Goal: Task Accomplishment & Management: Manage account settings

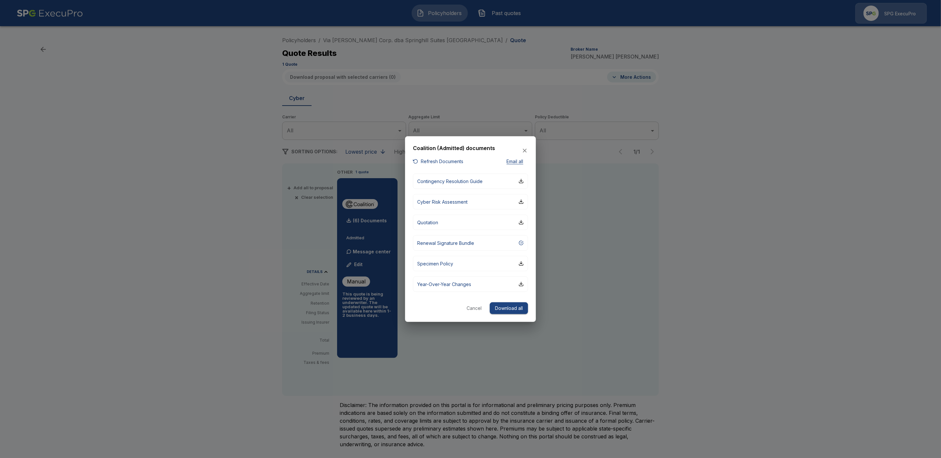
click at [527, 152] on icon "button" at bounding box center [524, 150] width 7 height 7
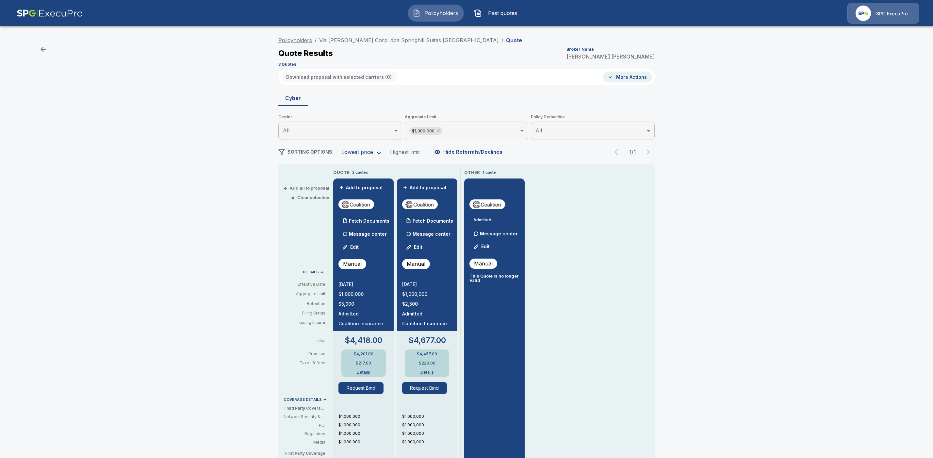
click at [293, 42] on link "Policyholders" at bounding box center [295, 40] width 34 height 7
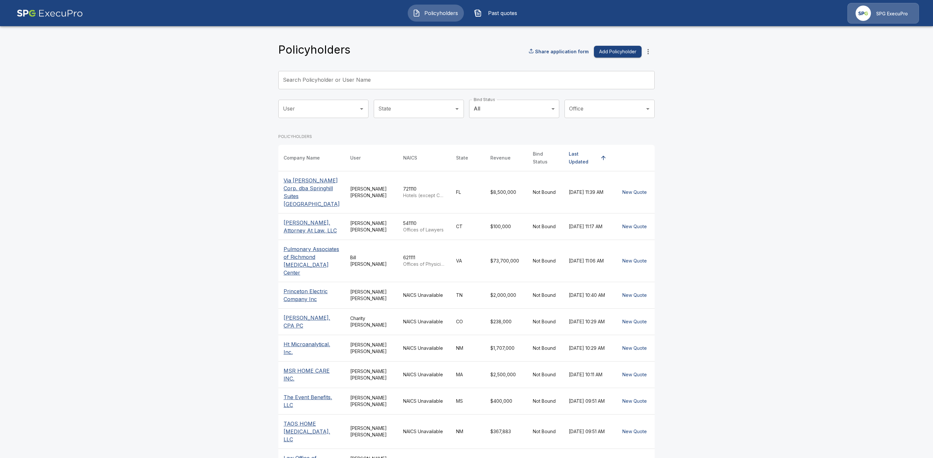
click at [320, 74] on input "Search Policyholder or User Name" at bounding box center [462, 80] width 369 height 18
paste input "**********"
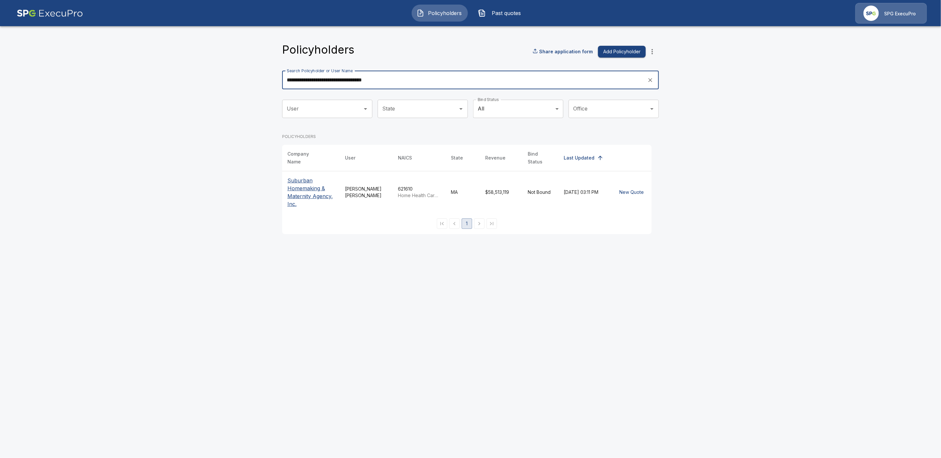
type input "**********"
click at [297, 190] on p "Suburban Homemaking & Maternity Agency, Inc." at bounding box center [310, 191] width 47 height 31
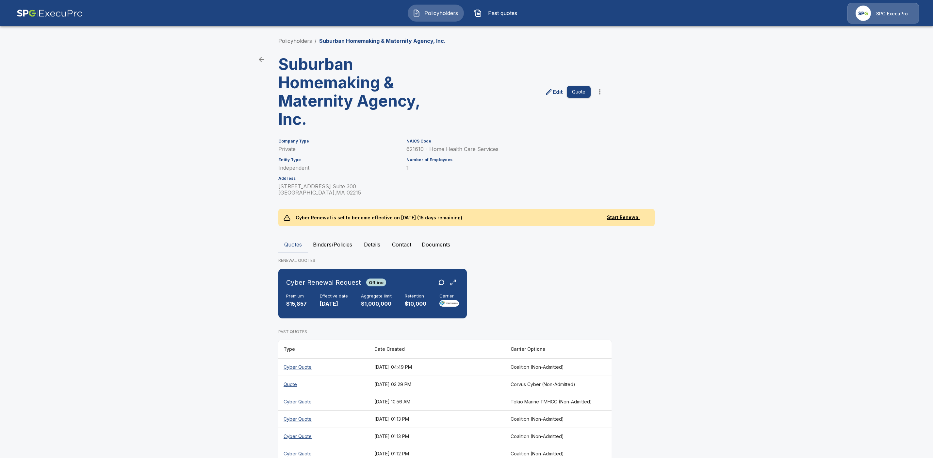
scroll to position [68, 0]
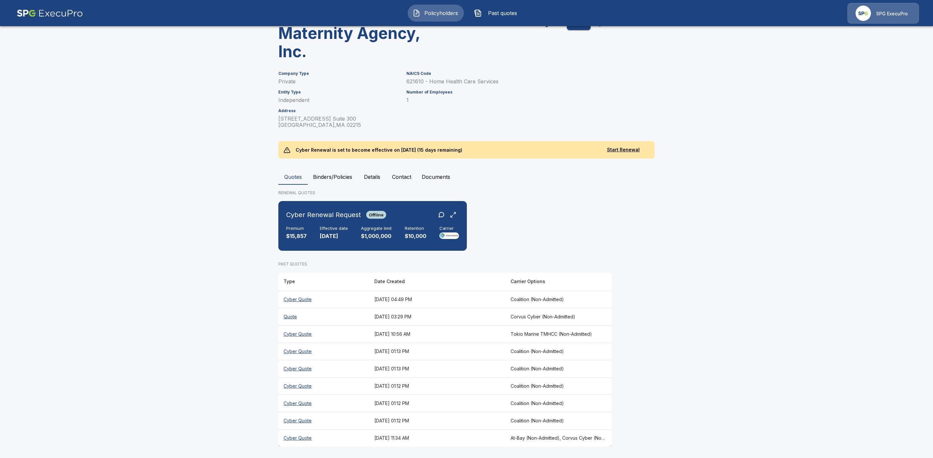
click at [546, 437] on th "At-Bay (Non-Admitted), Corvus Cyber (Non-Admitted), Beazley, Elpha (Non-Admitte…" at bounding box center [559, 437] width 106 height 17
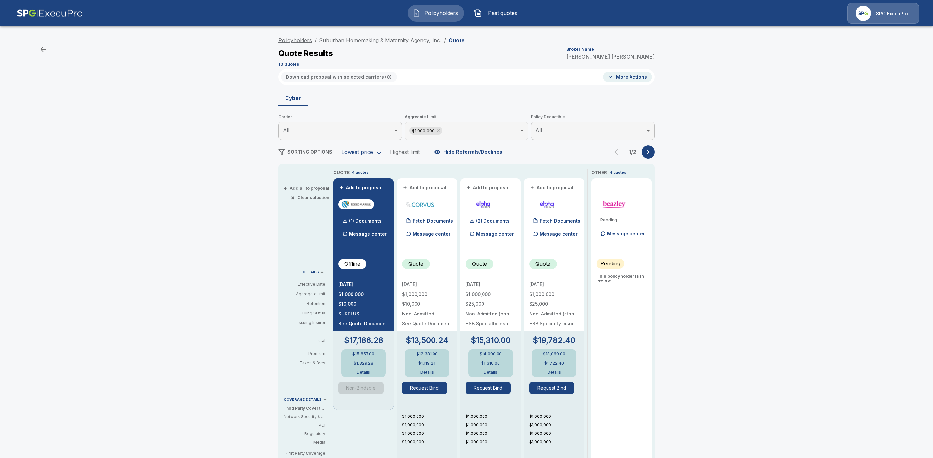
click at [306, 41] on link "Policyholders" at bounding box center [295, 40] width 34 height 7
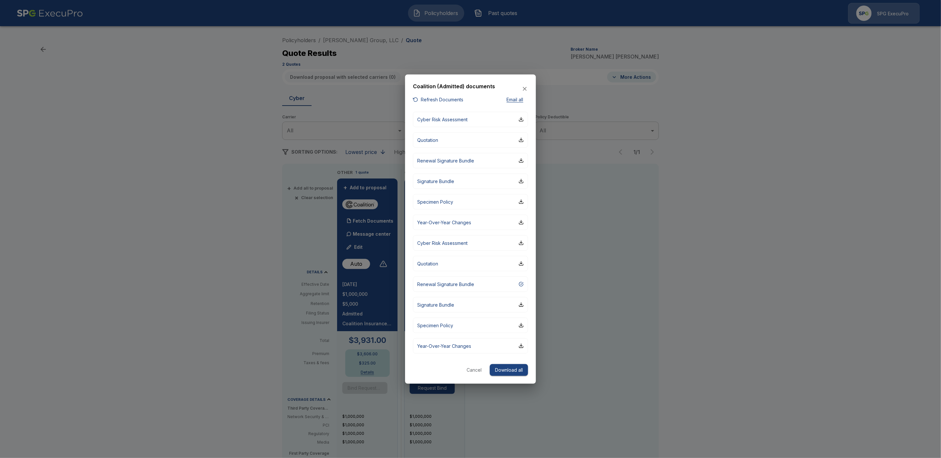
click at [782, 218] on div at bounding box center [470, 229] width 941 height 458
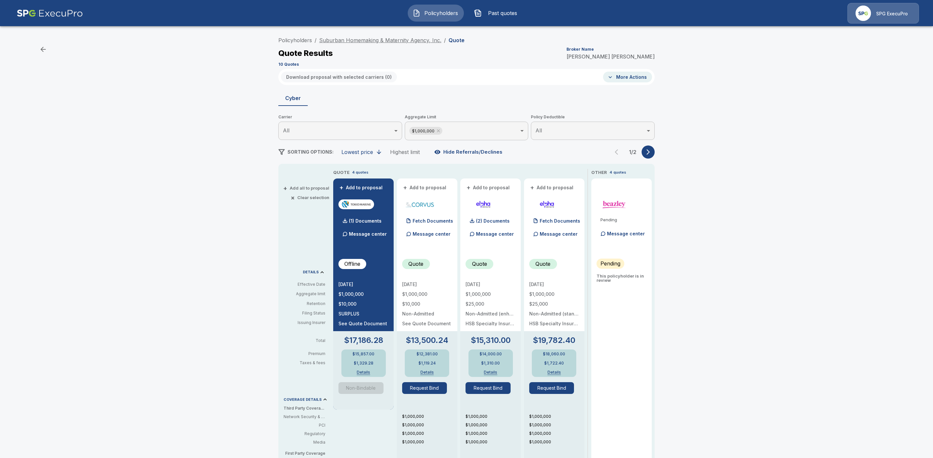
click at [349, 37] on link "Suburban Homemaking & Maternity Agency, Inc." at bounding box center [380, 40] width 122 height 7
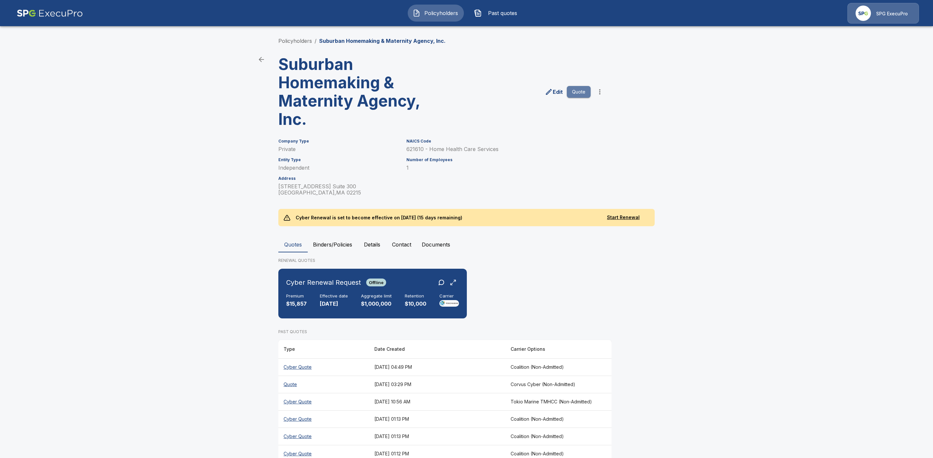
click at [587, 92] on button "Quote" at bounding box center [579, 92] width 24 height 12
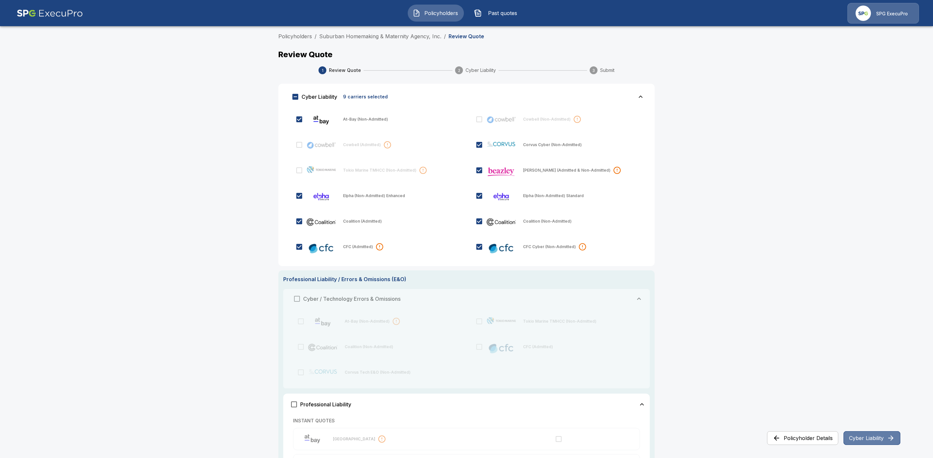
click at [862, 439] on button "Cyber Liability" at bounding box center [872, 438] width 57 height 14
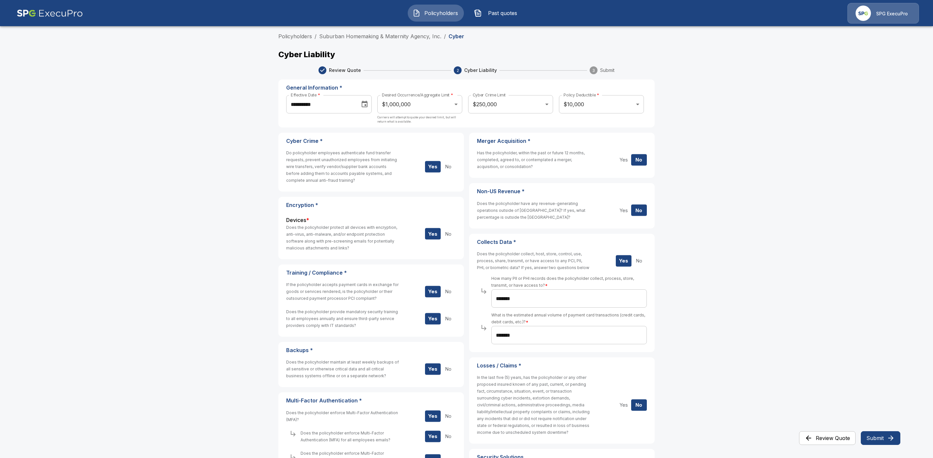
click at [886, 439] on button "Submit" at bounding box center [881, 438] width 40 height 14
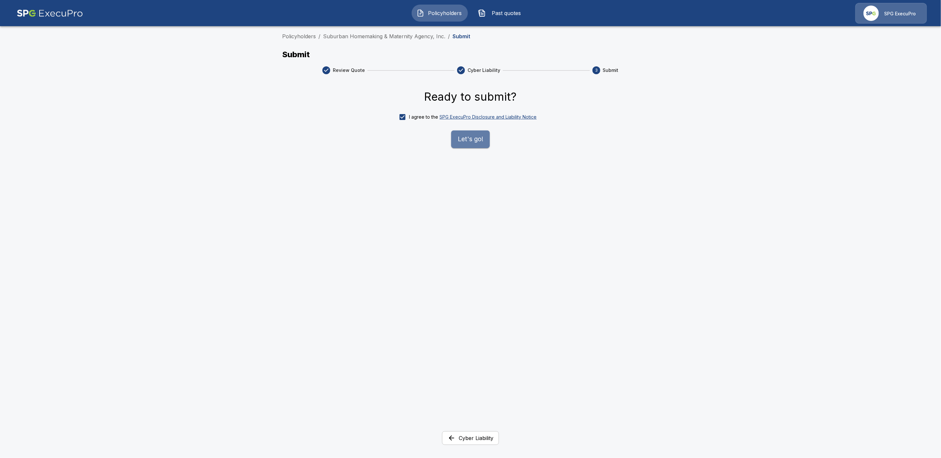
click at [468, 141] on button "Let's go!" at bounding box center [470, 139] width 39 height 18
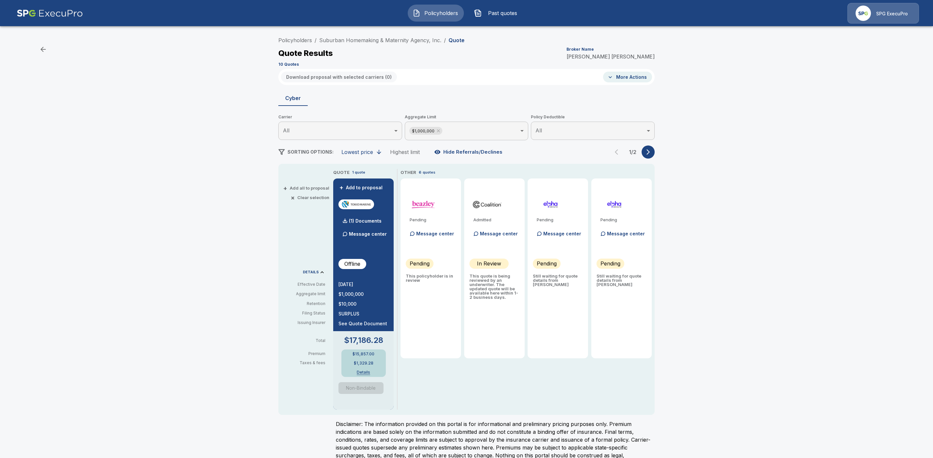
click at [650, 153] on icon "button" at bounding box center [648, 152] width 3 height 6
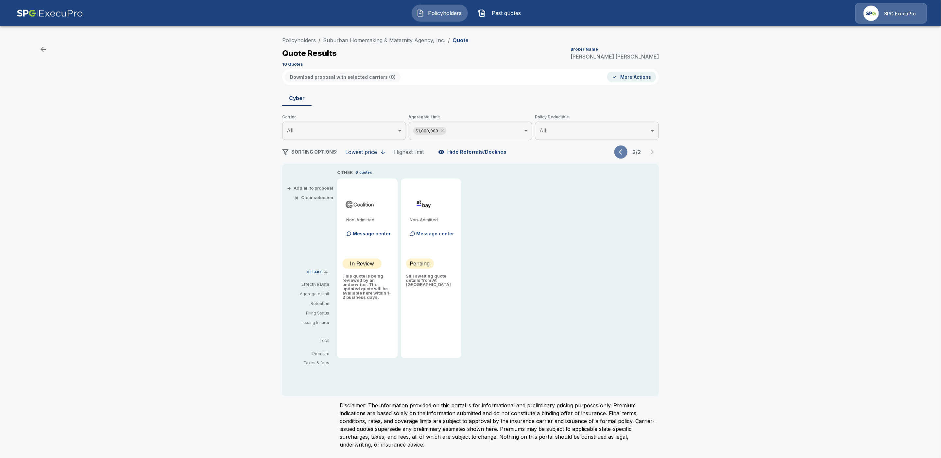
click at [621, 154] on icon "button" at bounding box center [622, 152] width 7 height 7
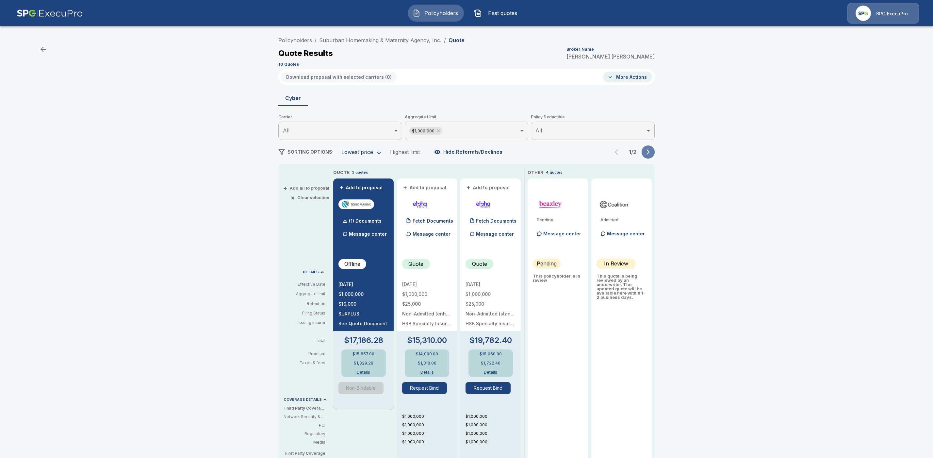
click at [655, 153] on button "button" at bounding box center [648, 151] width 13 height 13
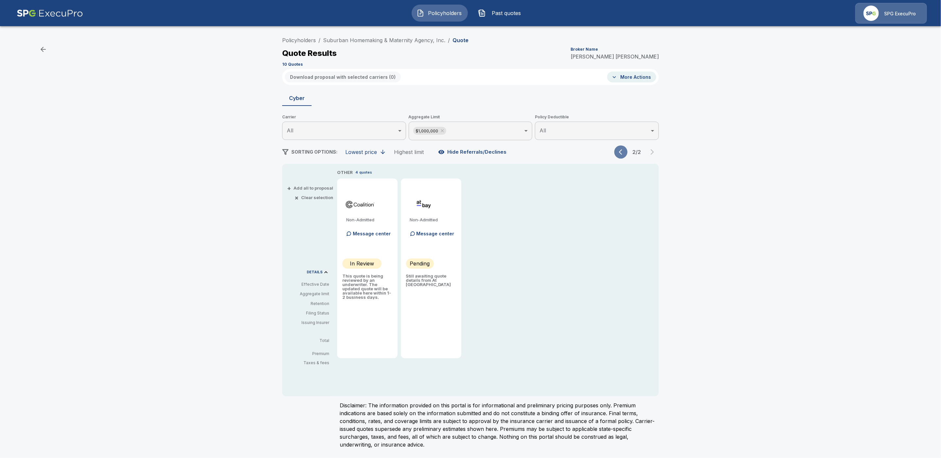
click at [619, 154] on icon "button" at bounding box center [622, 152] width 7 height 7
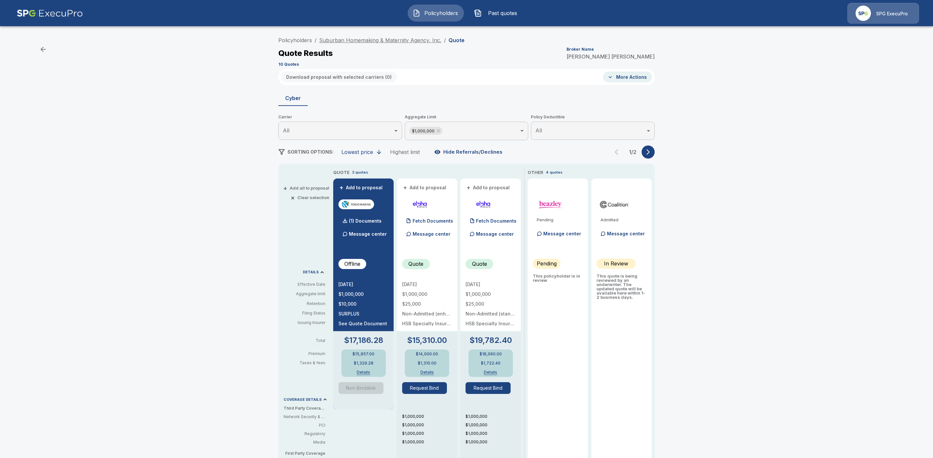
click at [373, 39] on link "Suburban Homemaking & Maternity Agency, Inc." at bounding box center [380, 40] width 122 height 7
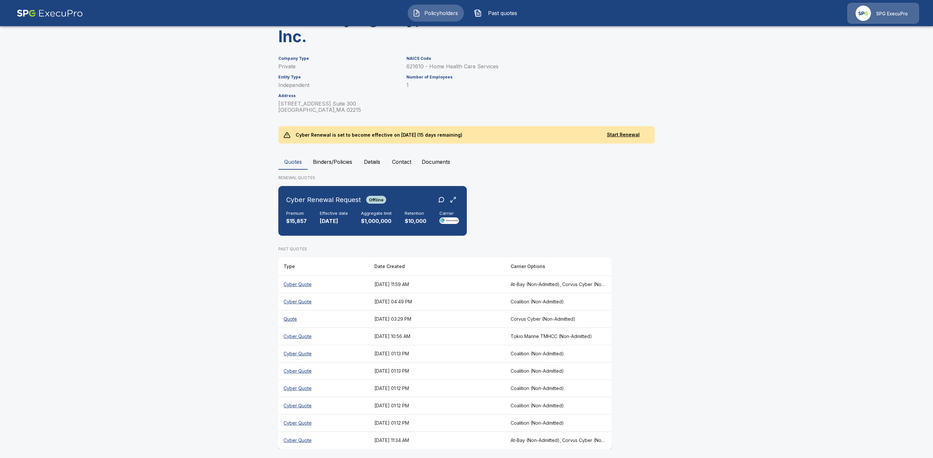
scroll to position [85, 0]
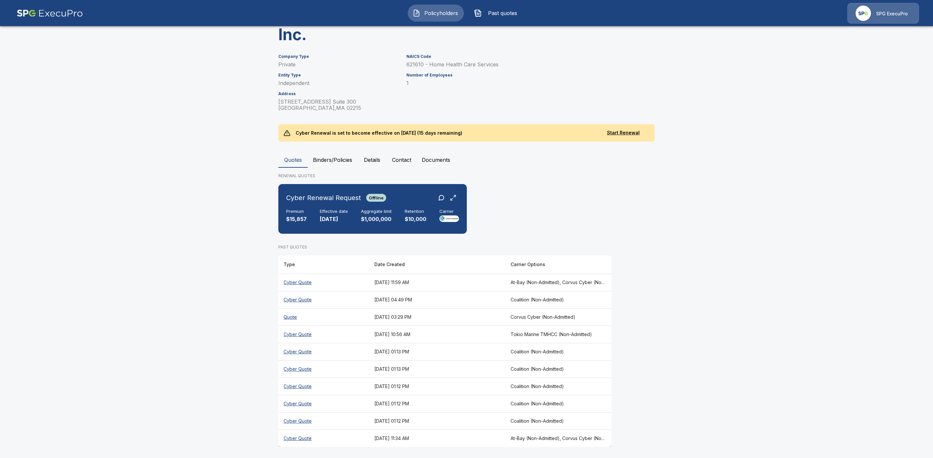
click at [310, 298] on th "Cyber Quote" at bounding box center [323, 299] width 91 height 17
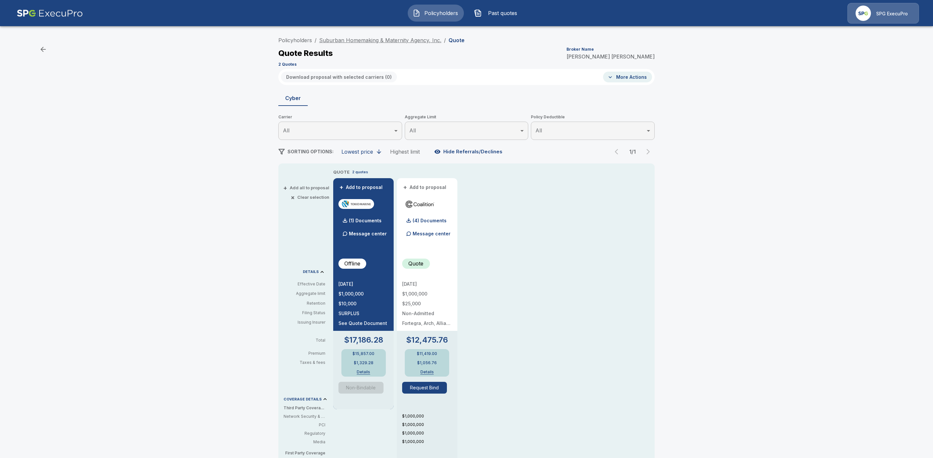
click at [369, 41] on link "Suburban Homemaking & Maternity Agency, Inc." at bounding box center [380, 40] width 122 height 7
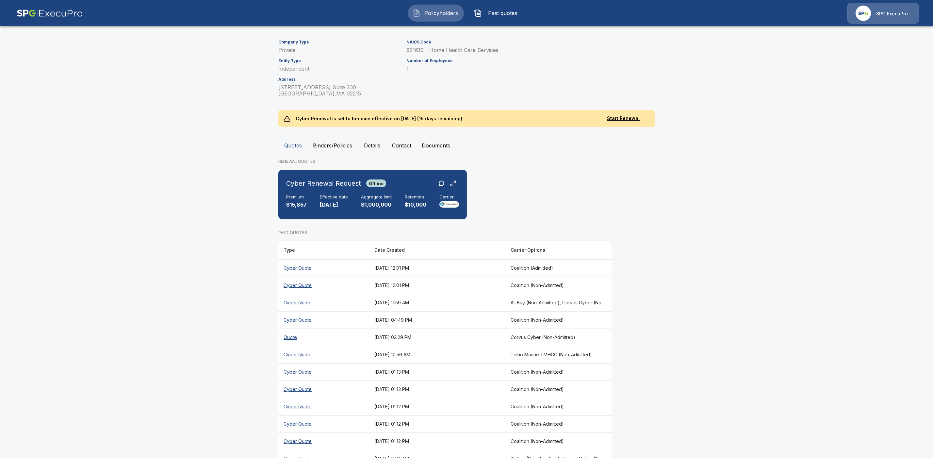
scroll to position [119, 0]
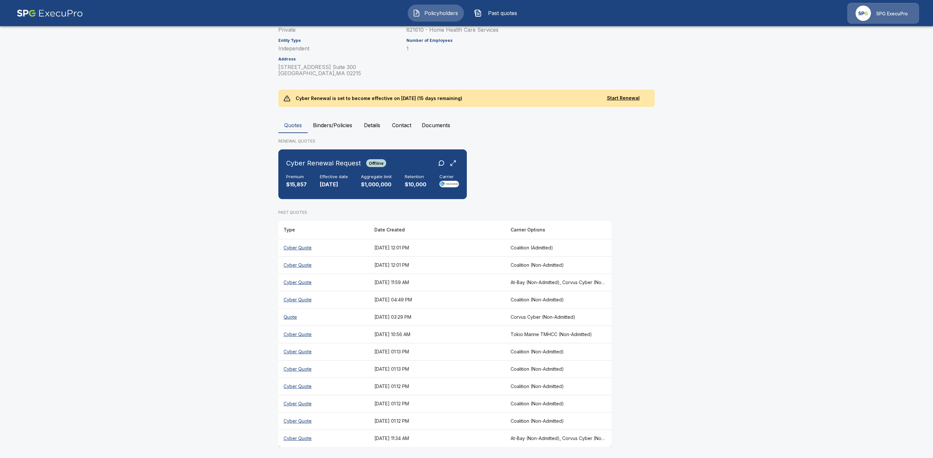
click at [301, 279] on th "Cyber Quote" at bounding box center [323, 282] width 91 height 17
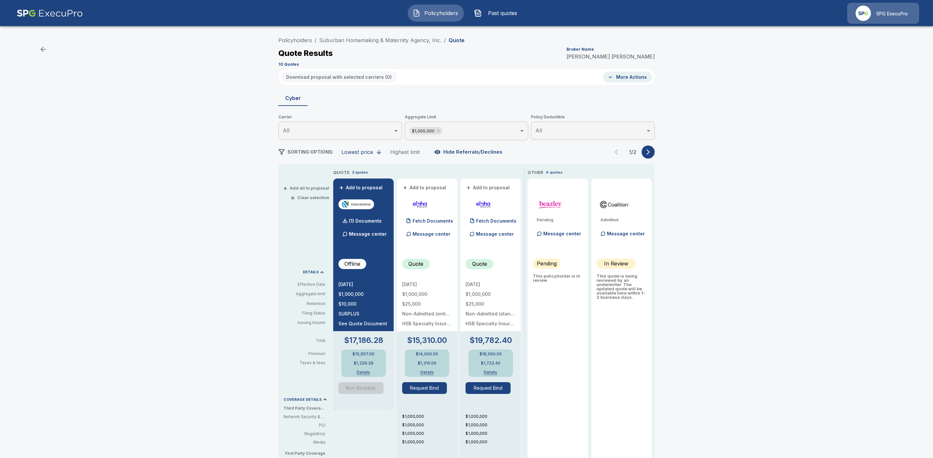
click at [652, 155] on icon "button" at bounding box center [648, 152] width 7 height 7
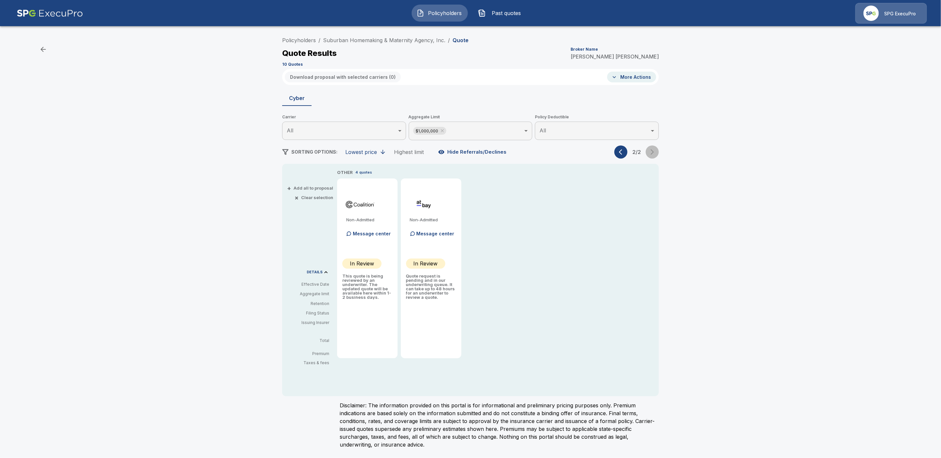
click at [654, 155] on div "2 / 2" at bounding box center [636, 151] width 44 height 13
click at [489, 127] on body "Policyholders Past quotes SPG ExecuPro Policyholders / Suburban Homemaking & Ma…" at bounding box center [470, 228] width 941 height 456
click at [431, 149] on li "All" at bounding box center [471, 149] width 124 height 12
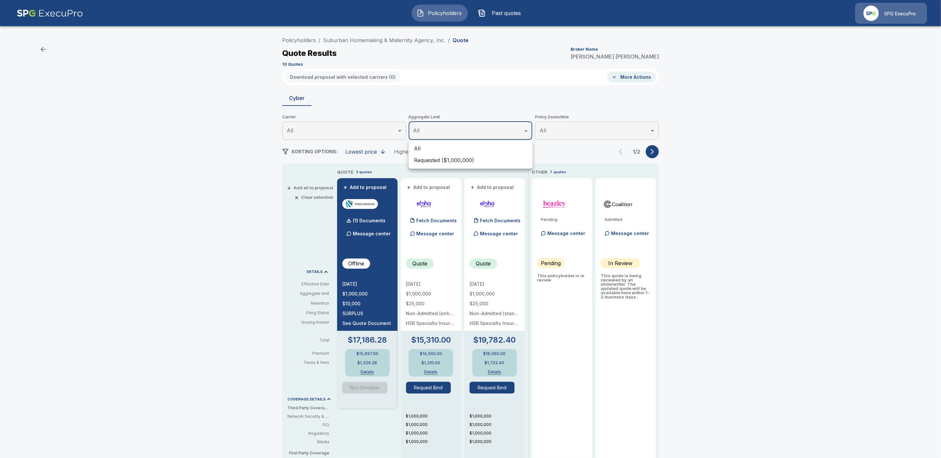
click at [765, 215] on div at bounding box center [470, 229] width 941 height 458
click at [652, 150] on icon "button" at bounding box center [648, 151] width 7 height 7
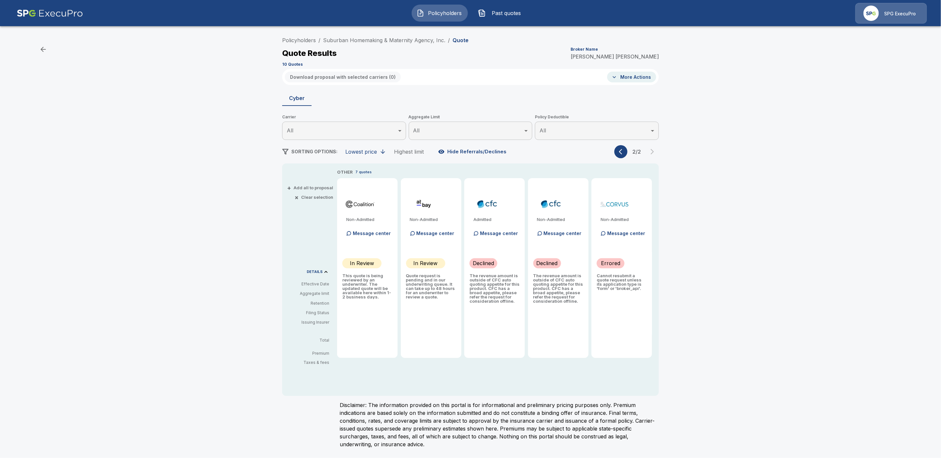
click at [651, 150] on div "2 / 2" at bounding box center [636, 151] width 44 height 13
click at [619, 154] on icon "button" at bounding box center [622, 151] width 7 height 7
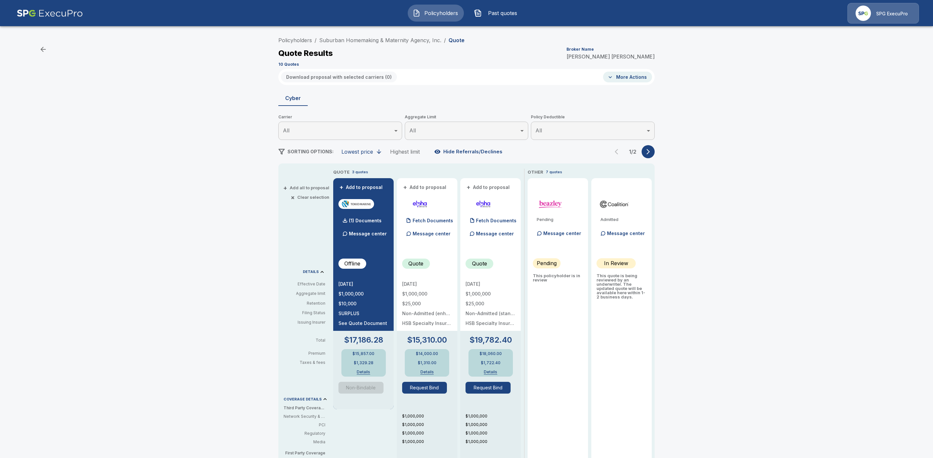
click at [619, 154] on div "1 / 2" at bounding box center [632, 151] width 44 height 13
click at [376, 40] on link "Suburban Homemaking & Maternity Agency, Inc." at bounding box center [380, 40] width 122 height 7
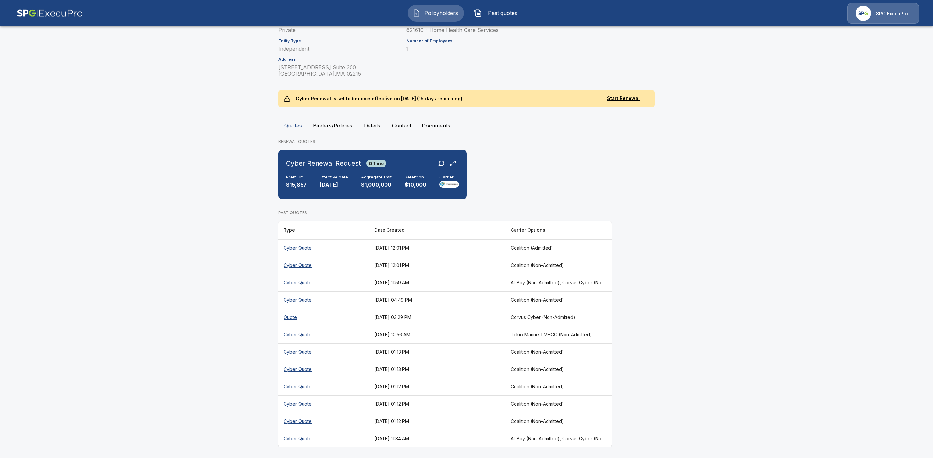
scroll to position [119, 0]
click at [306, 437] on th "Cyber Quote" at bounding box center [323, 437] width 91 height 17
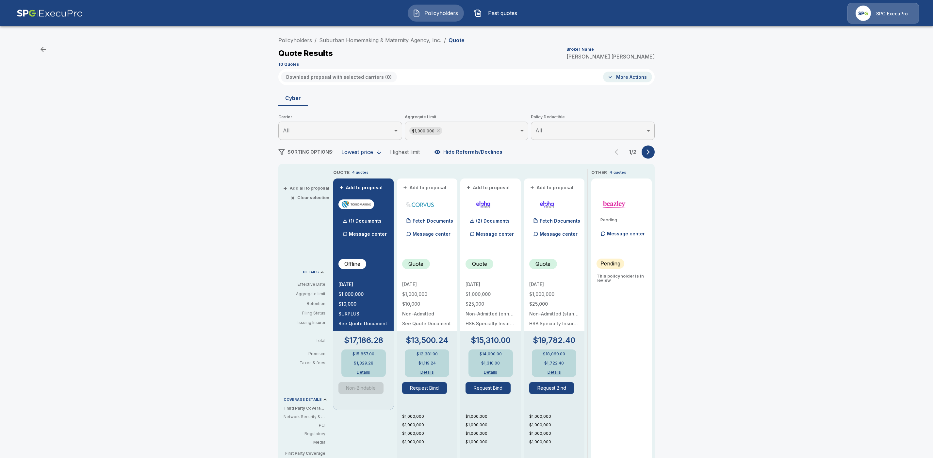
click at [655, 150] on button "button" at bounding box center [648, 151] width 13 height 13
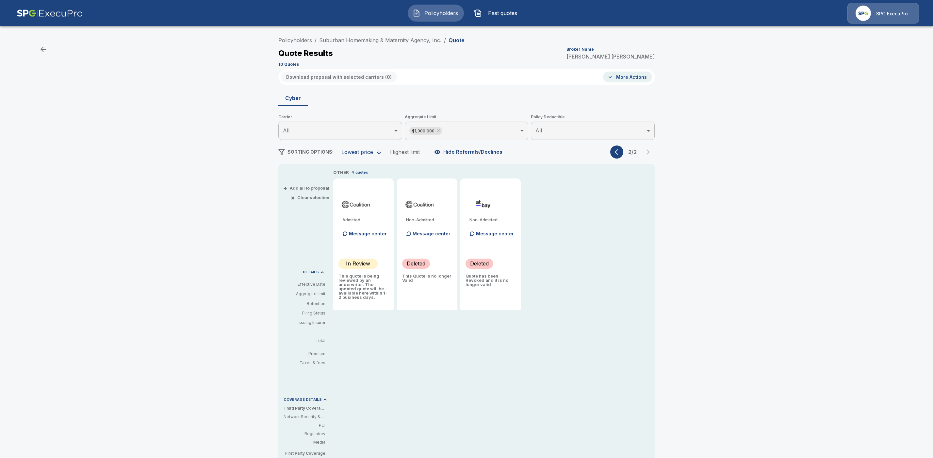
click at [622, 151] on icon "button" at bounding box center [618, 152] width 7 height 7
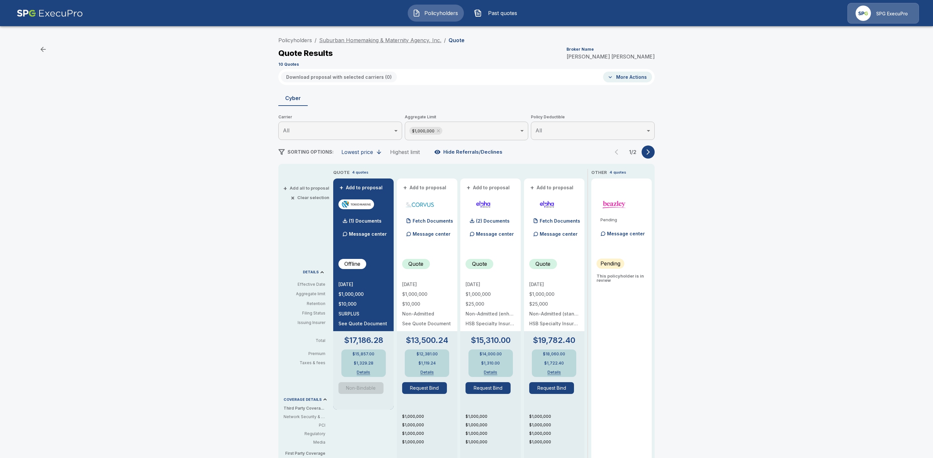
click at [358, 40] on link "Suburban Homemaking & Maternity Agency, Inc." at bounding box center [380, 40] width 122 height 7
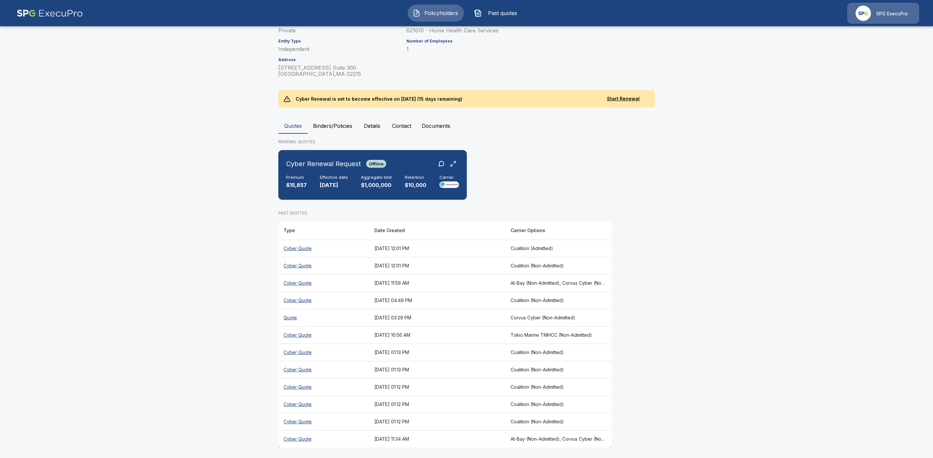
scroll to position [119, 0]
click at [308, 298] on th "Cyber Quote" at bounding box center [323, 299] width 91 height 17
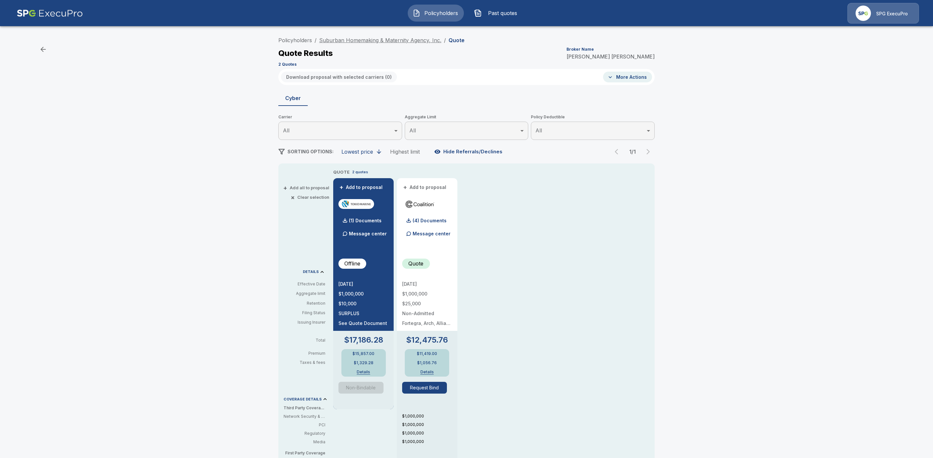
click at [374, 38] on link "Suburban Homemaking & Maternity Agency, Inc." at bounding box center [380, 40] width 122 height 7
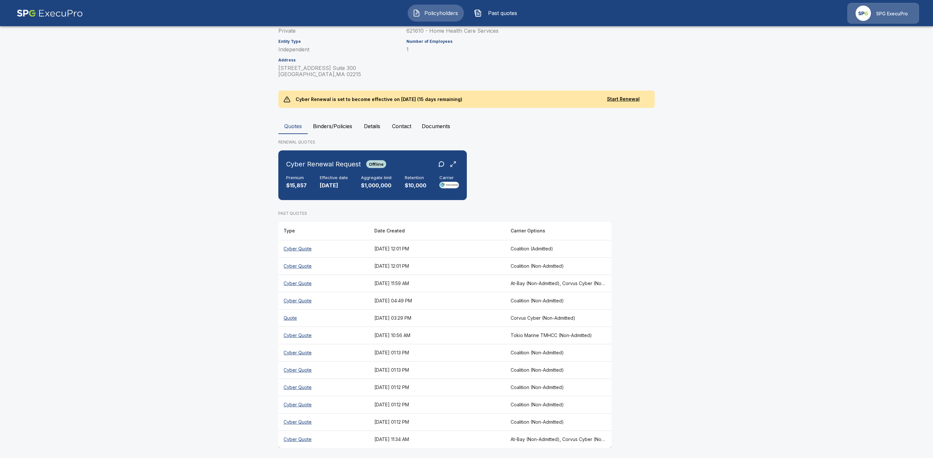
scroll to position [119, 0]
click at [305, 282] on th "Cyber Quote" at bounding box center [323, 282] width 91 height 17
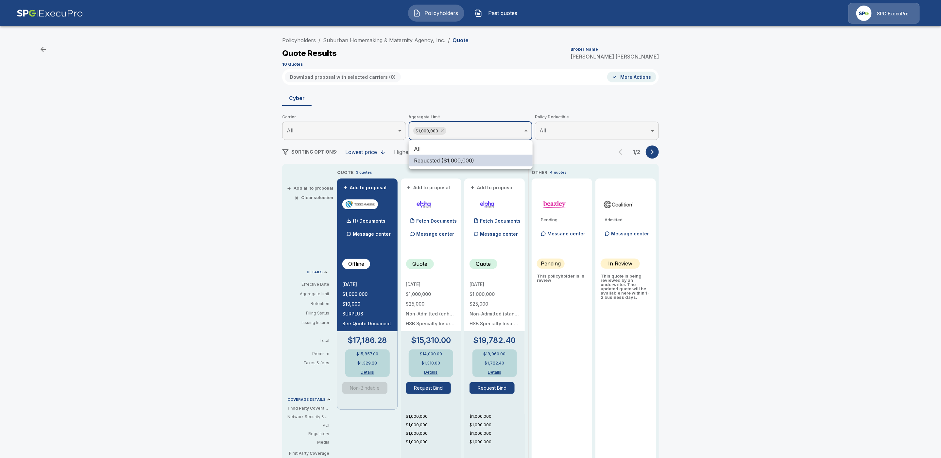
click at [467, 131] on body "Policyholders Past quotes SPG ExecuPro Policyholders / Suburban Homemaking & Ma…" at bounding box center [470, 328] width 941 height 656
click at [439, 148] on li "All" at bounding box center [471, 149] width 124 height 12
click at [715, 163] on div at bounding box center [470, 229] width 941 height 458
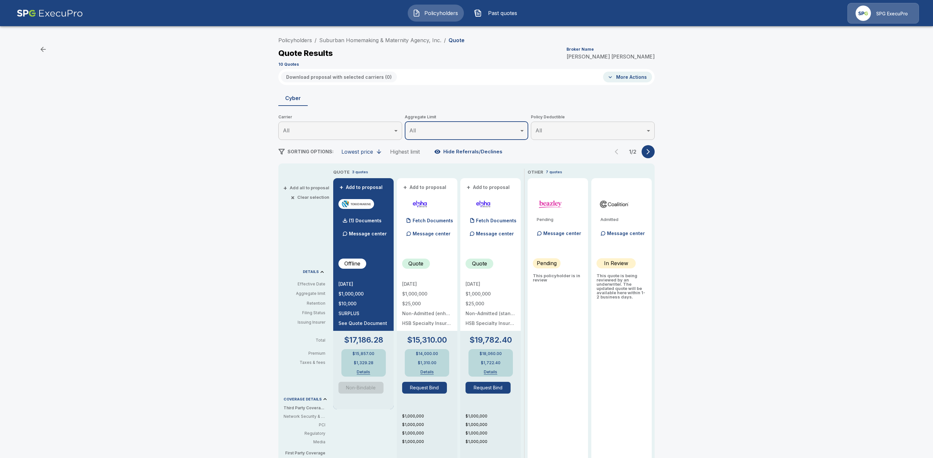
click at [650, 152] on icon "button" at bounding box center [648, 152] width 3 height 6
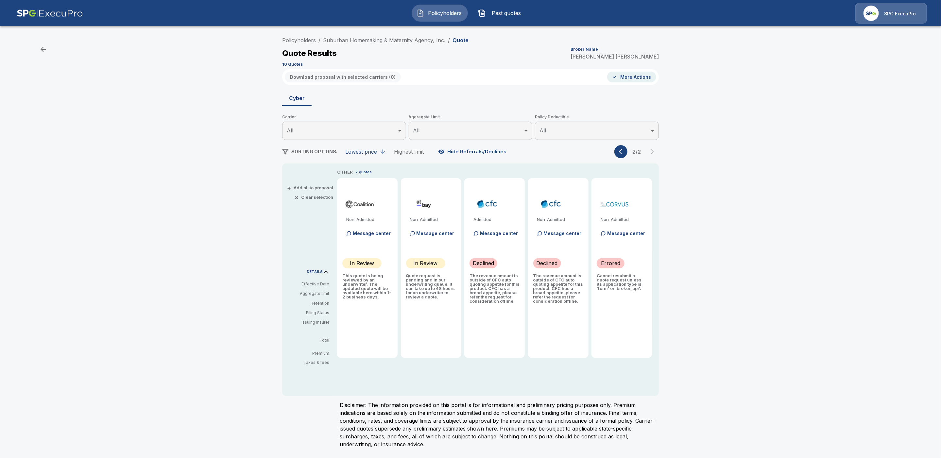
click at [621, 152] on icon "button" at bounding box center [622, 151] width 7 height 7
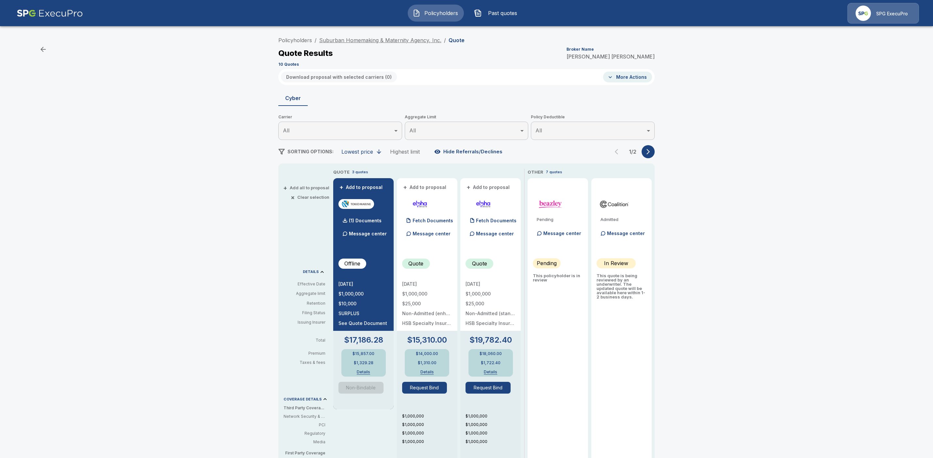
click at [365, 40] on link "Suburban Homemaking & Maternity Agency, Inc." at bounding box center [380, 40] width 122 height 7
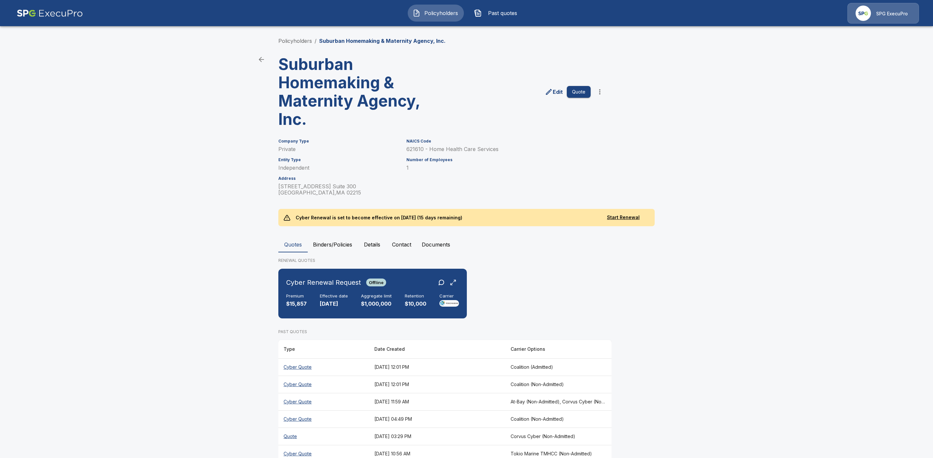
scroll to position [119, 0]
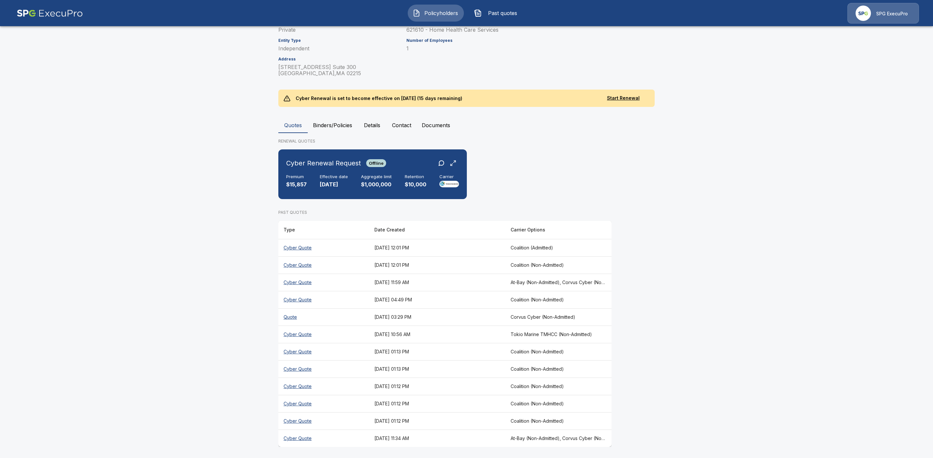
click at [309, 283] on th "Cyber Quote" at bounding box center [323, 282] width 91 height 17
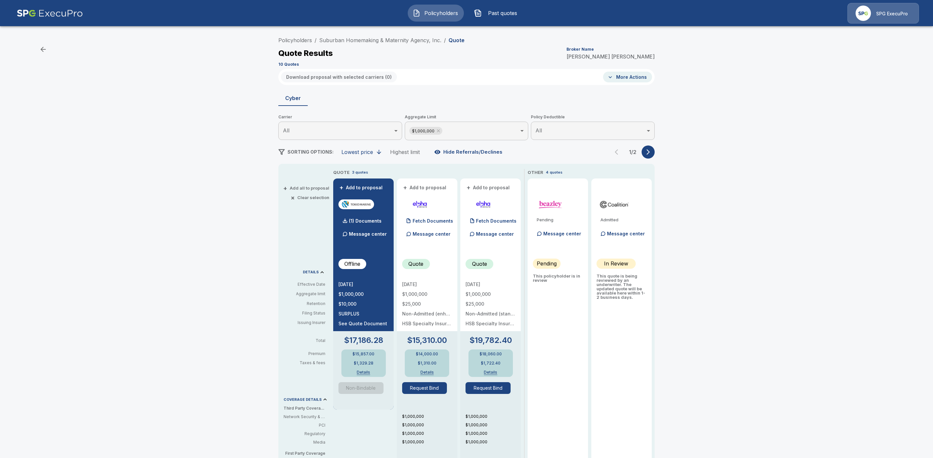
click at [621, 153] on div "1 / 2" at bounding box center [632, 151] width 44 height 13
click at [652, 155] on icon "button" at bounding box center [648, 152] width 7 height 7
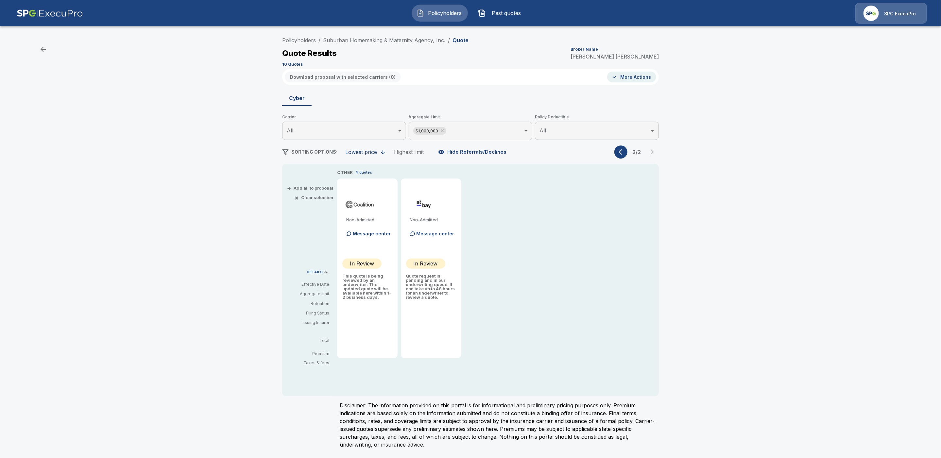
click at [618, 153] on button "button" at bounding box center [620, 151] width 13 height 13
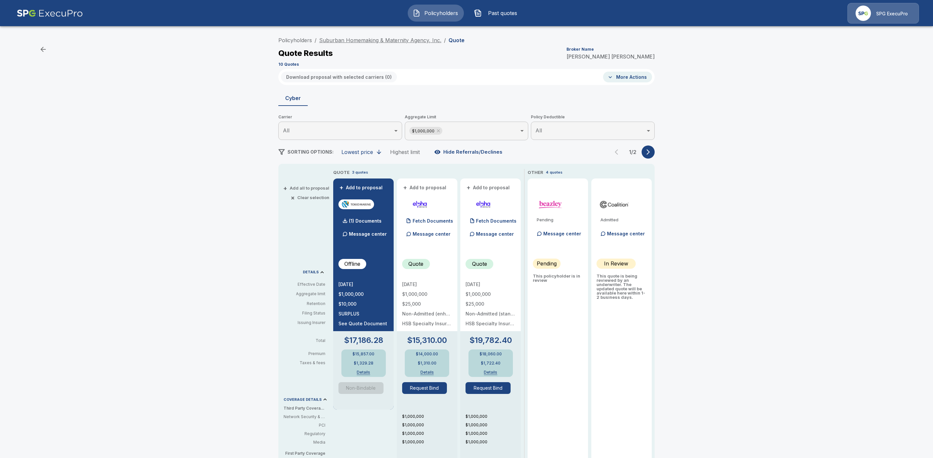
click at [355, 39] on link "Suburban Homemaking & Maternity Agency, Inc." at bounding box center [380, 40] width 122 height 7
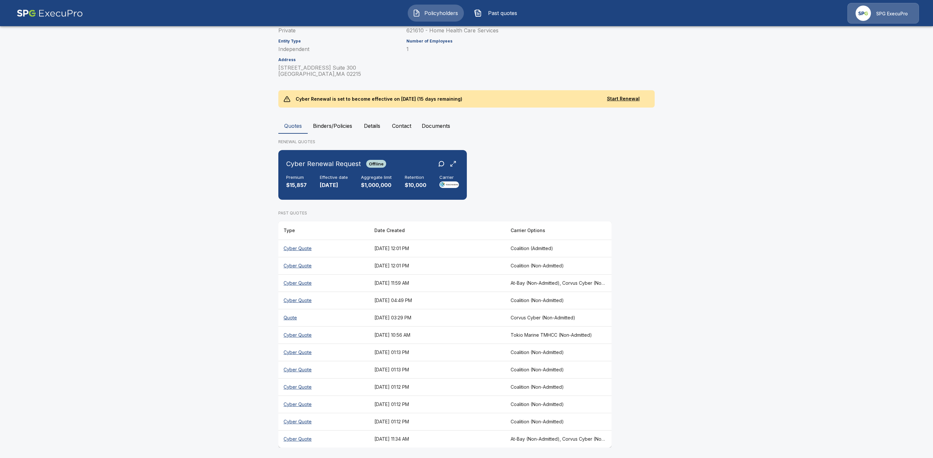
scroll to position [119, 0]
click at [301, 282] on th "Cyber Quote" at bounding box center [323, 282] width 91 height 17
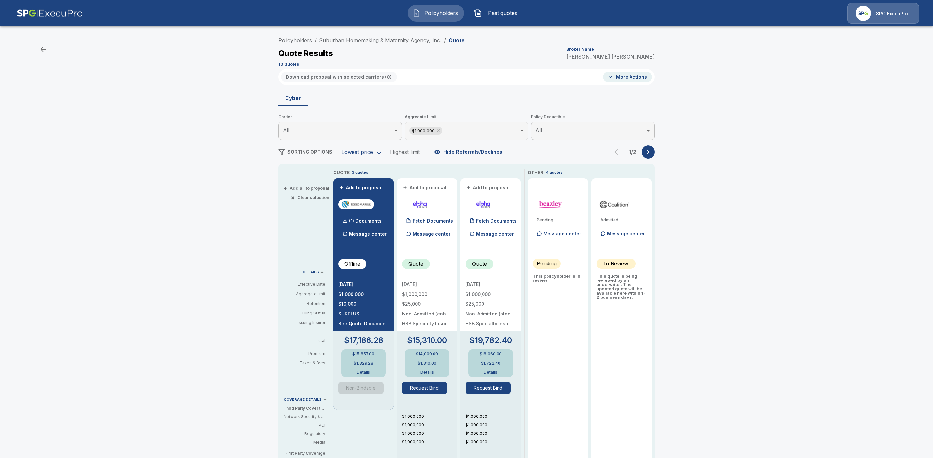
click at [652, 153] on icon "button" at bounding box center [648, 152] width 7 height 7
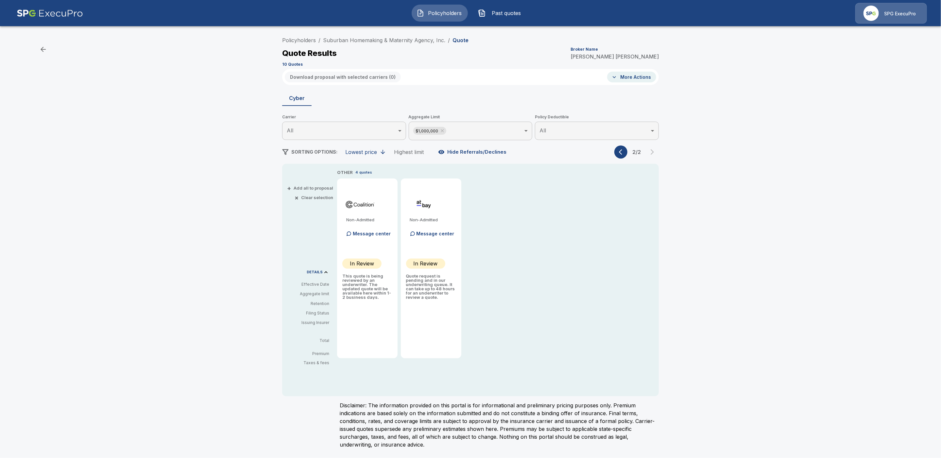
click at [616, 156] on button "button" at bounding box center [620, 151] width 13 height 13
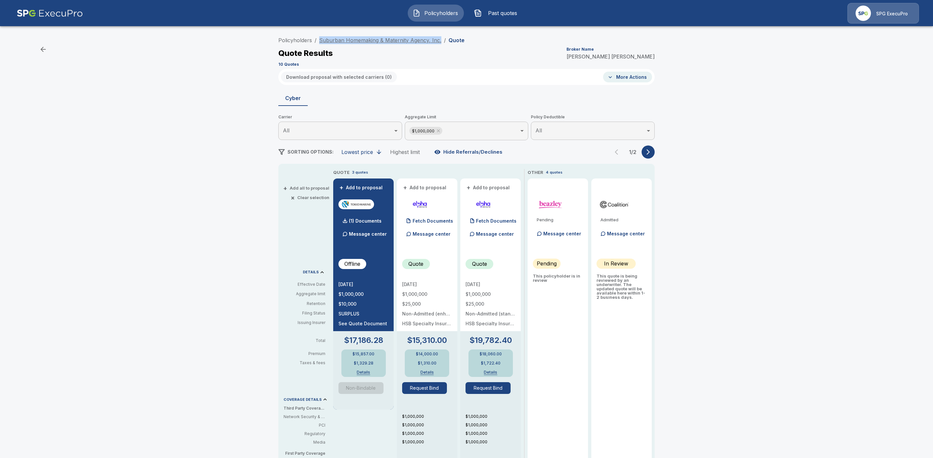
drag, startPoint x: 443, startPoint y: 39, endPoint x: 323, endPoint y: 38, distance: 120.6
click at [323, 38] on ol "Policyholders / Suburban Homemaking & Maternity Agency, Inc. / Quote" at bounding box center [371, 40] width 186 height 8
click at [395, 90] on div "Policyholders / Suburban Homemaking & Maternity Agency, Inc. / Quote Quote Resu…" at bounding box center [467, 345] width 392 height 623
click at [353, 39] on link "Suburban Homemaking & Maternity Agency, Inc." at bounding box center [380, 40] width 122 height 7
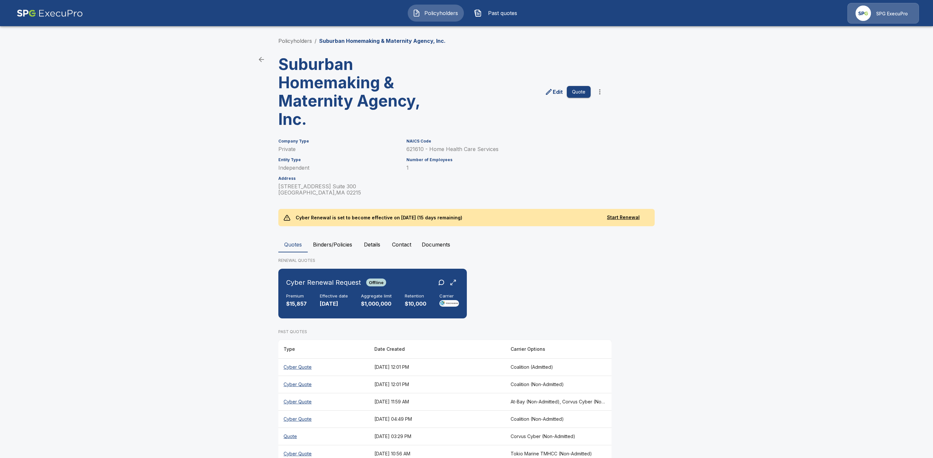
click at [342, 244] on button "Binders/Policies" at bounding box center [333, 245] width 50 height 16
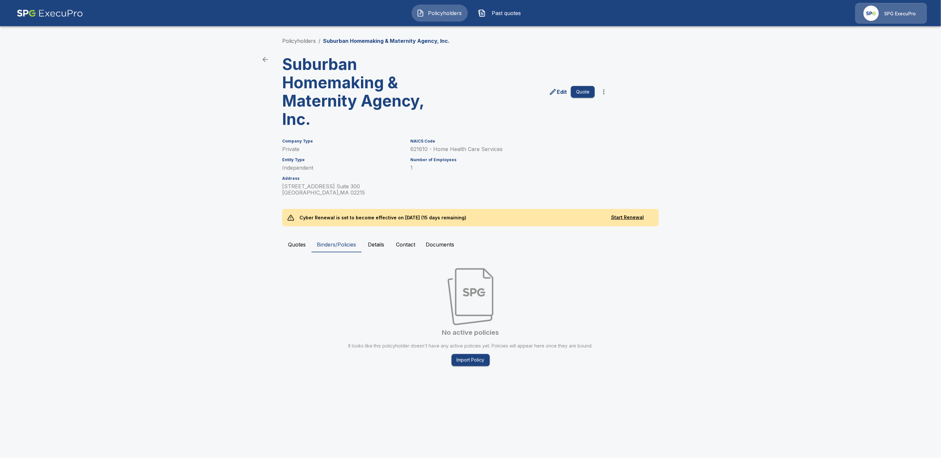
click at [296, 245] on button "Quotes" at bounding box center [296, 245] width 29 height 16
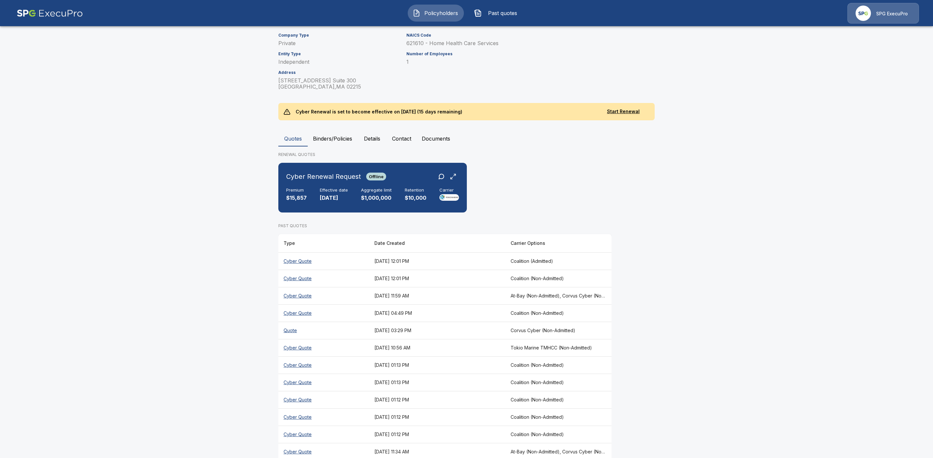
scroll to position [107, 0]
click at [308, 260] on th "Cyber Quote" at bounding box center [323, 260] width 91 height 17
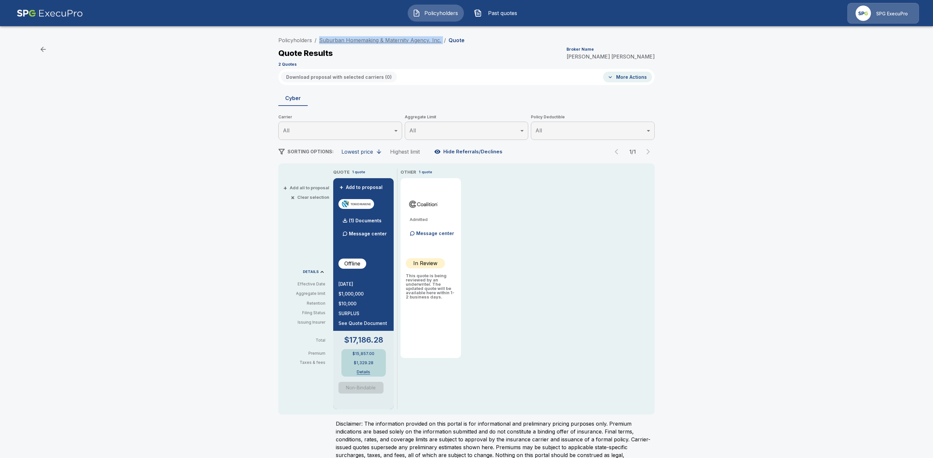
drag, startPoint x: 444, startPoint y: 40, endPoint x: 323, endPoint y: 38, distance: 120.6
click at [323, 38] on ol "Policyholders / Suburban Homemaking & Maternity Agency, Inc. / Quote" at bounding box center [371, 40] width 186 height 8
copy ol "Suburban Homemaking & Maternity Agency, Inc. /"
click at [350, 41] on link "Suburban Homemaking & Maternity Agency, Inc." at bounding box center [380, 40] width 122 height 7
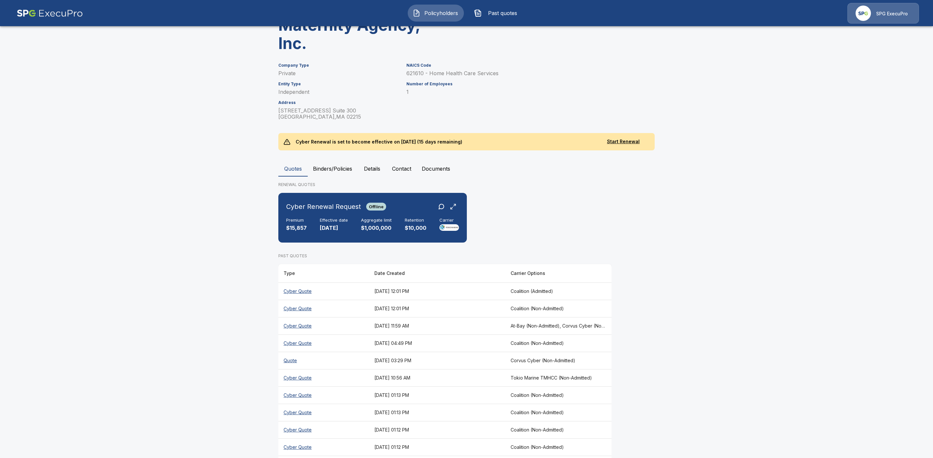
scroll to position [119, 0]
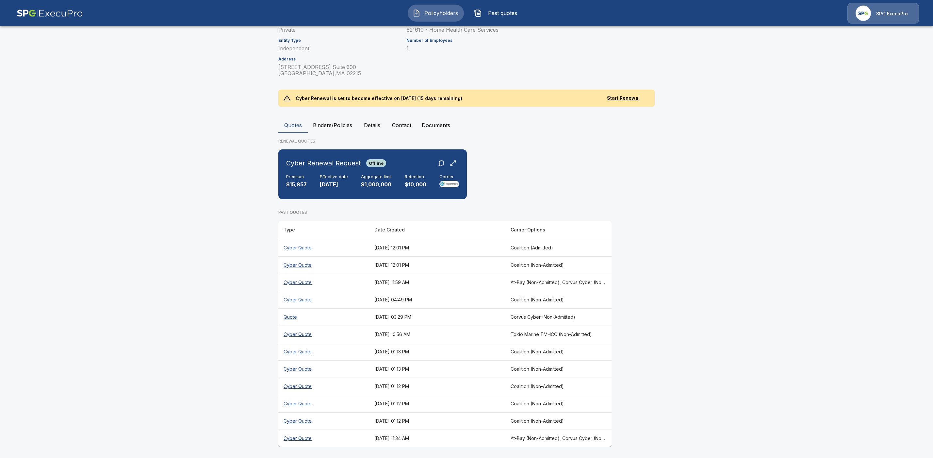
click at [292, 317] on th "Quote" at bounding box center [323, 316] width 91 height 17
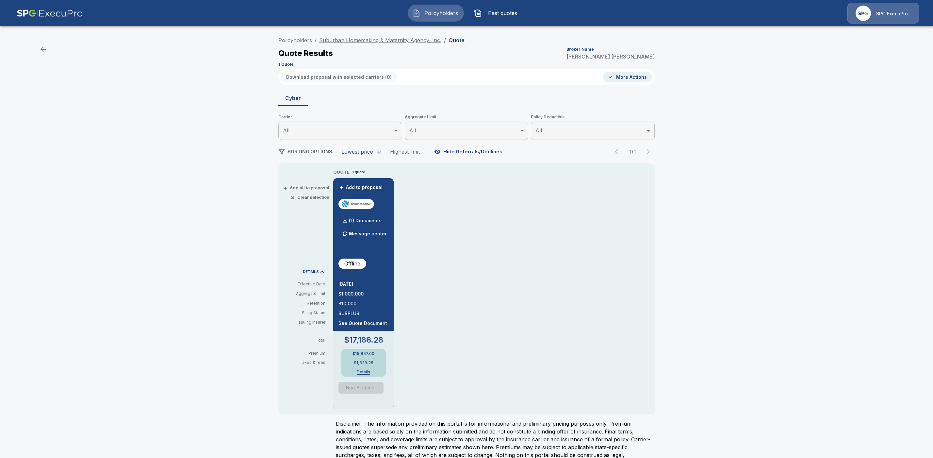
click at [358, 40] on link "Suburban Homemaking & Maternity Agency, Inc." at bounding box center [380, 40] width 122 height 7
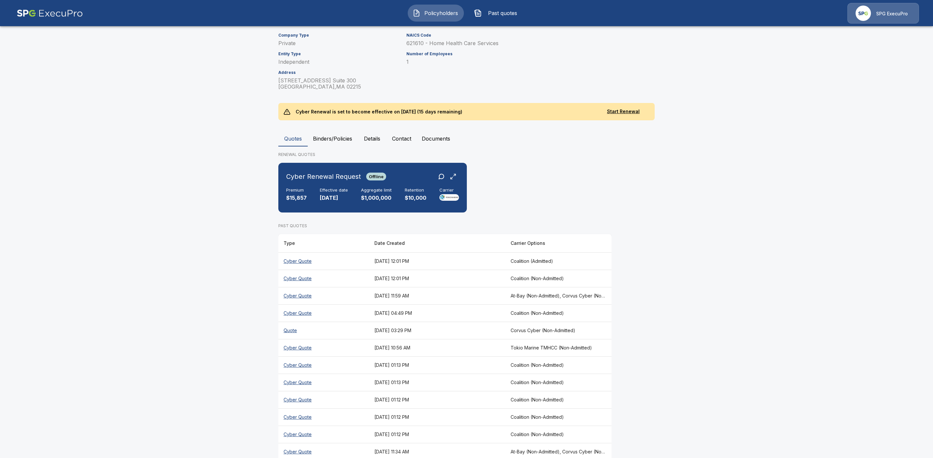
scroll to position [119, 0]
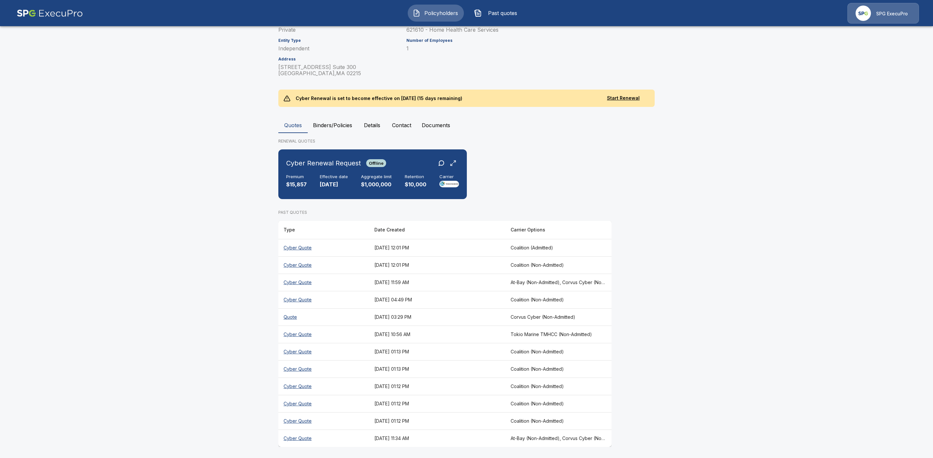
click at [299, 439] on th "Cyber Quote" at bounding box center [323, 437] width 91 height 17
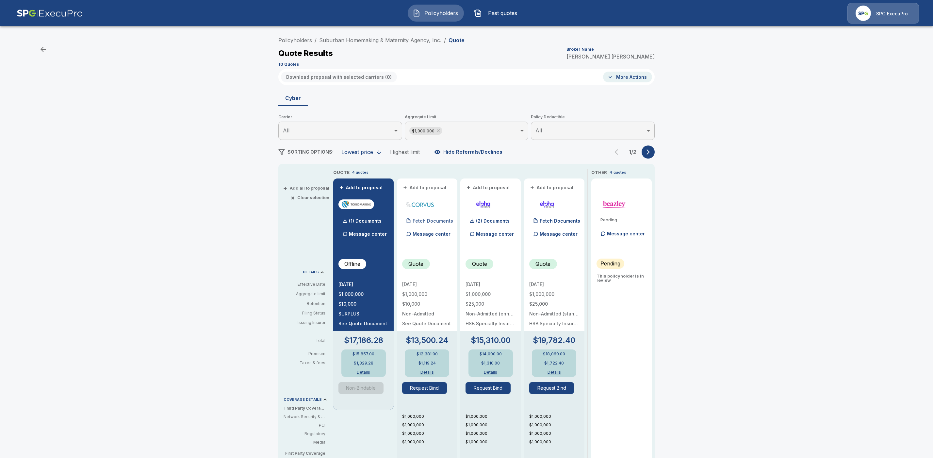
click at [443, 219] on p "Fetch Documents" at bounding box center [433, 221] width 41 height 5
click at [422, 221] on p "(1) Documents" at bounding box center [429, 221] width 33 height 5
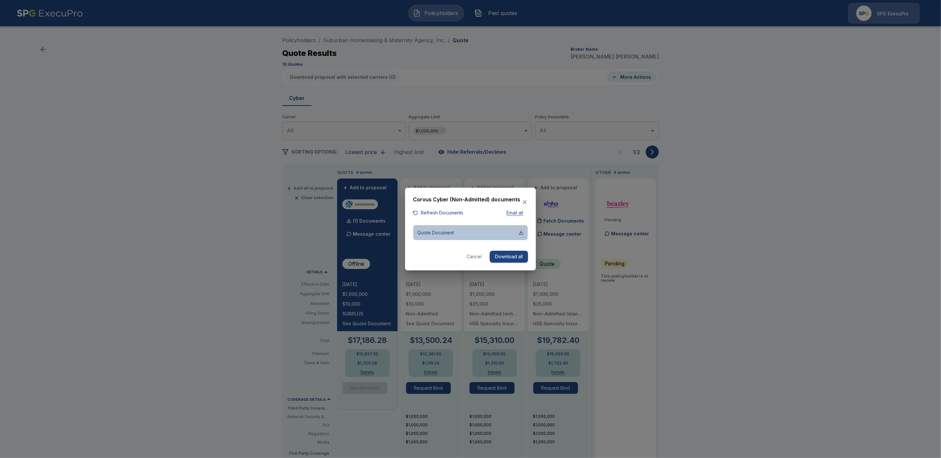
click at [522, 233] on div "button" at bounding box center [520, 232] width 5 height 5
click at [472, 255] on button "Cancel" at bounding box center [473, 257] width 21 height 12
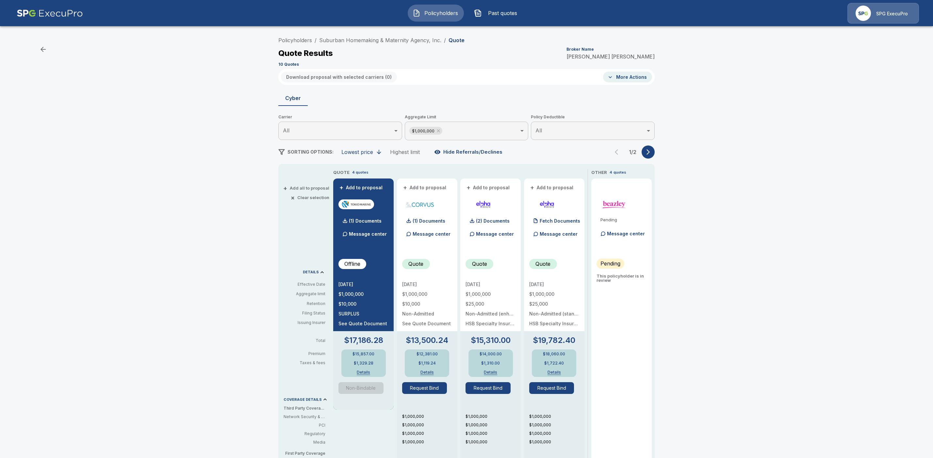
click at [650, 149] on icon "button" at bounding box center [648, 152] width 3 height 6
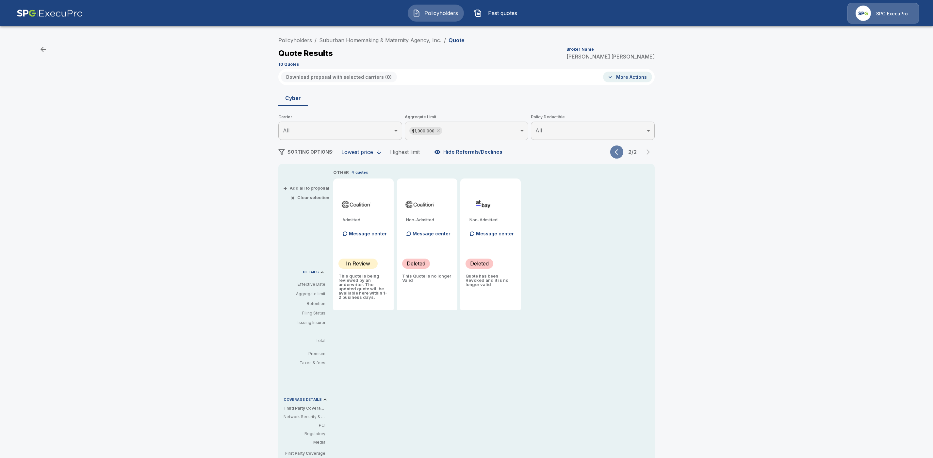
click at [622, 152] on icon "button" at bounding box center [618, 152] width 7 height 7
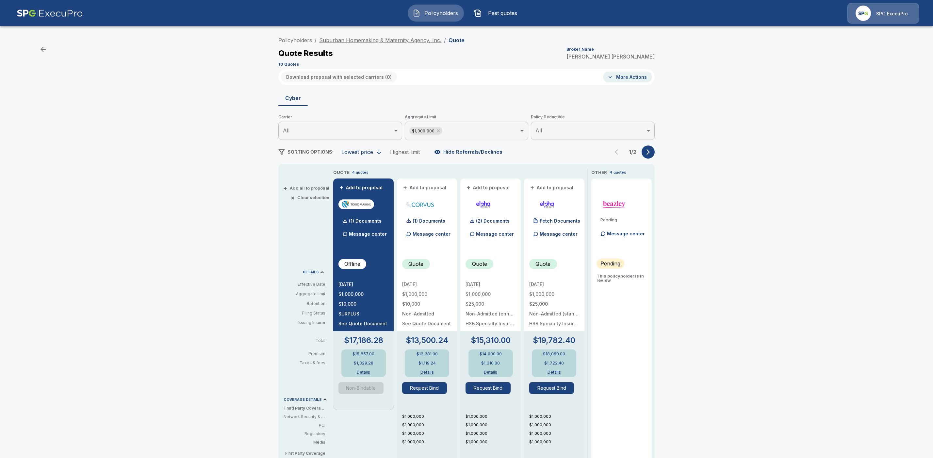
click at [371, 40] on link "Suburban Homemaking & Maternity Agency, Inc." at bounding box center [380, 40] width 122 height 7
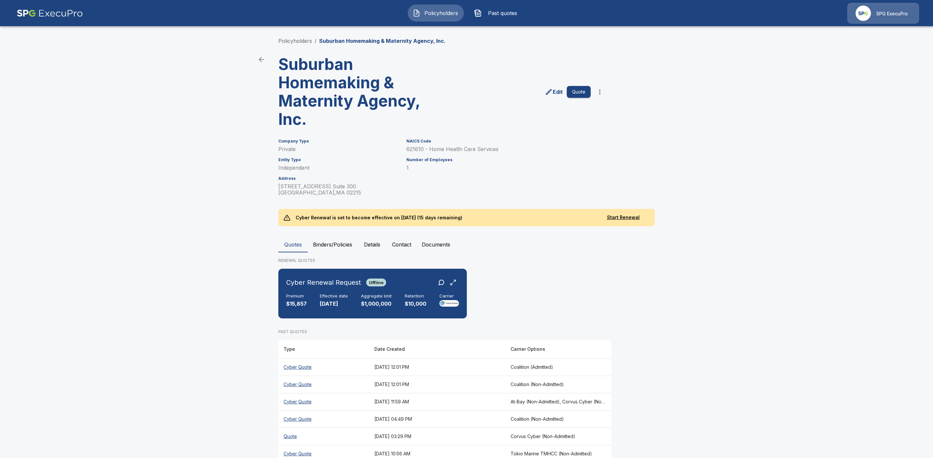
scroll to position [119, 0]
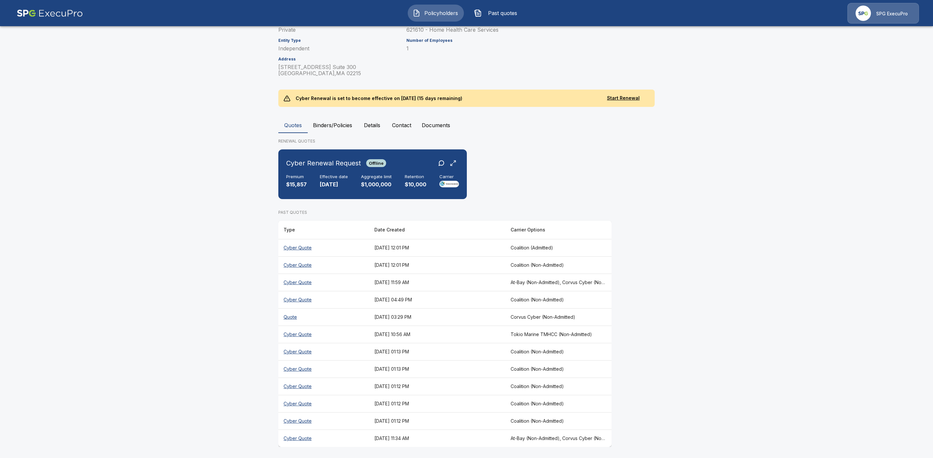
click at [305, 333] on th "Cyber Quote" at bounding box center [323, 334] width 91 height 17
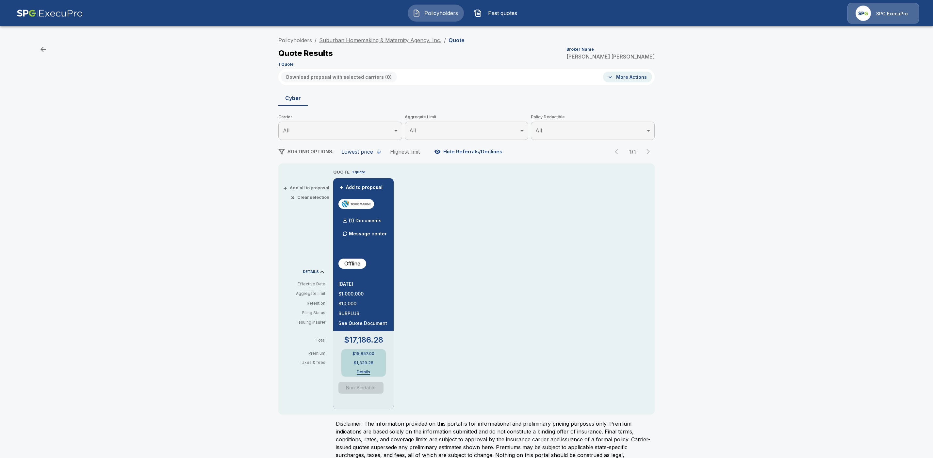
click at [377, 39] on link "Suburban Homemaking & Maternity Agency, Inc." at bounding box center [380, 40] width 122 height 7
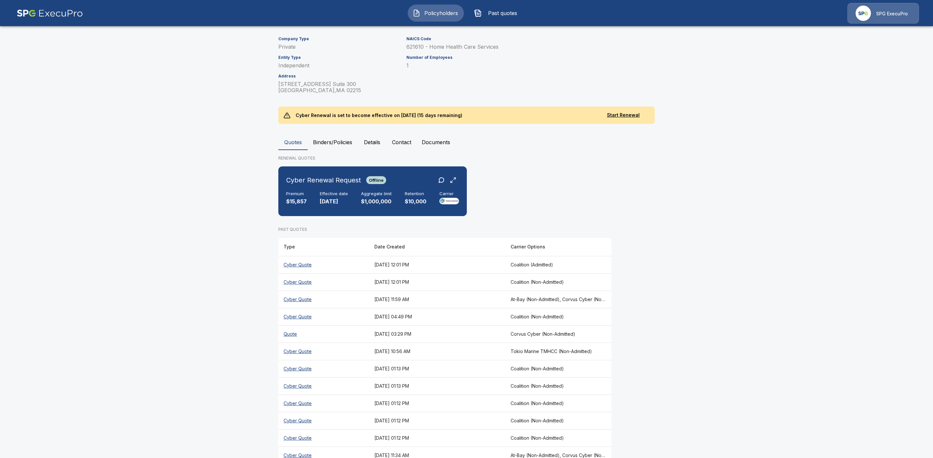
scroll to position [119, 0]
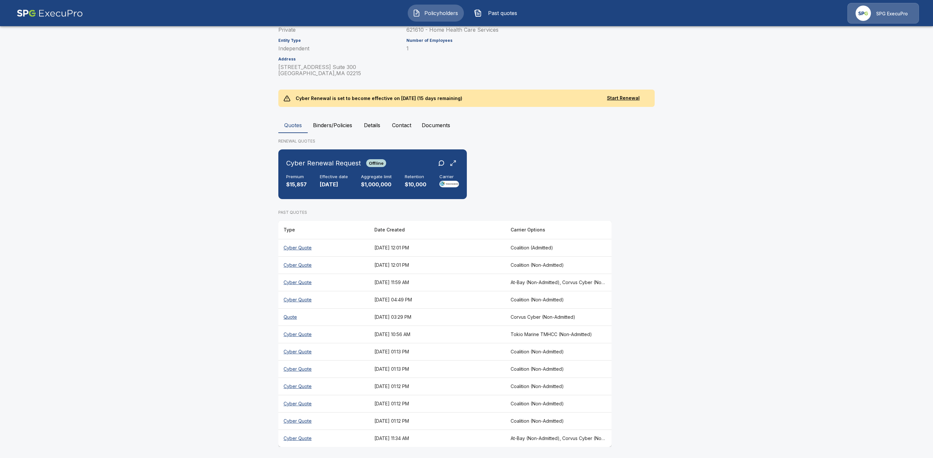
click at [303, 282] on th "Cyber Quote" at bounding box center [323, 282] width 91 height 17
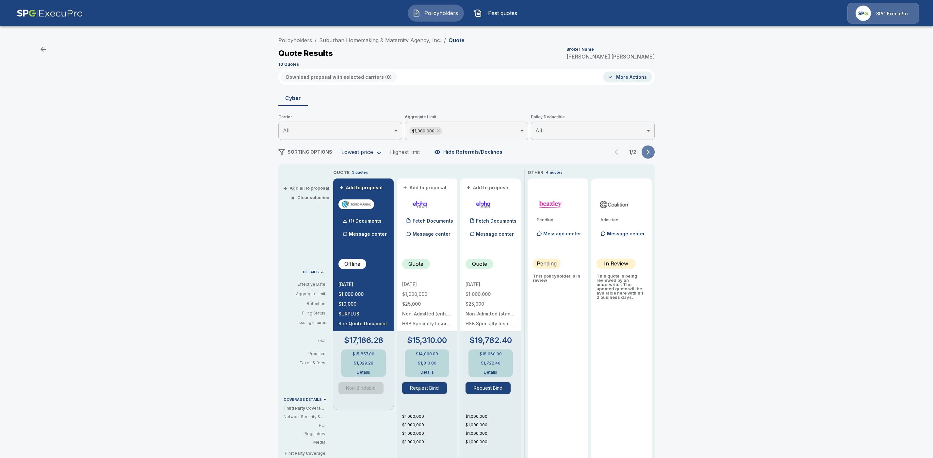
click at [650, 152] on icon "button" at bounding box center [648, 152] width 3 height 6
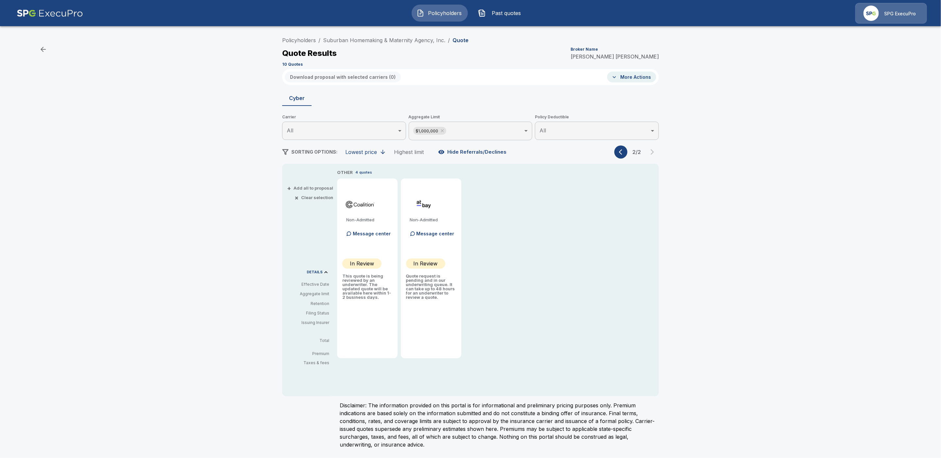
click at [446, 135] on body "Policyholders Past quotes SPG ExecuPro Policyholders / Suburban Homemaking & Ma…" at bounding box center [470, 228] width 941 height 456
click at [421, 149] on li "All" at bounding box center [471, 149] width 124 height 12
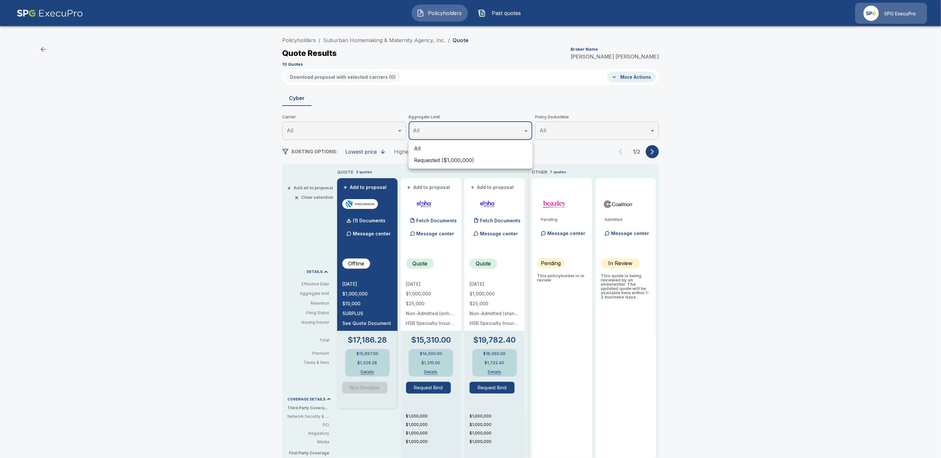
click at [653, 149] on div at bounding box center [470, 229] width 941 height 458
click at [650, 152] on icon "button" at bounding box center [648, 152] width 3 height 6
